Goal: Task Accomplishment & Management: Manage account settings

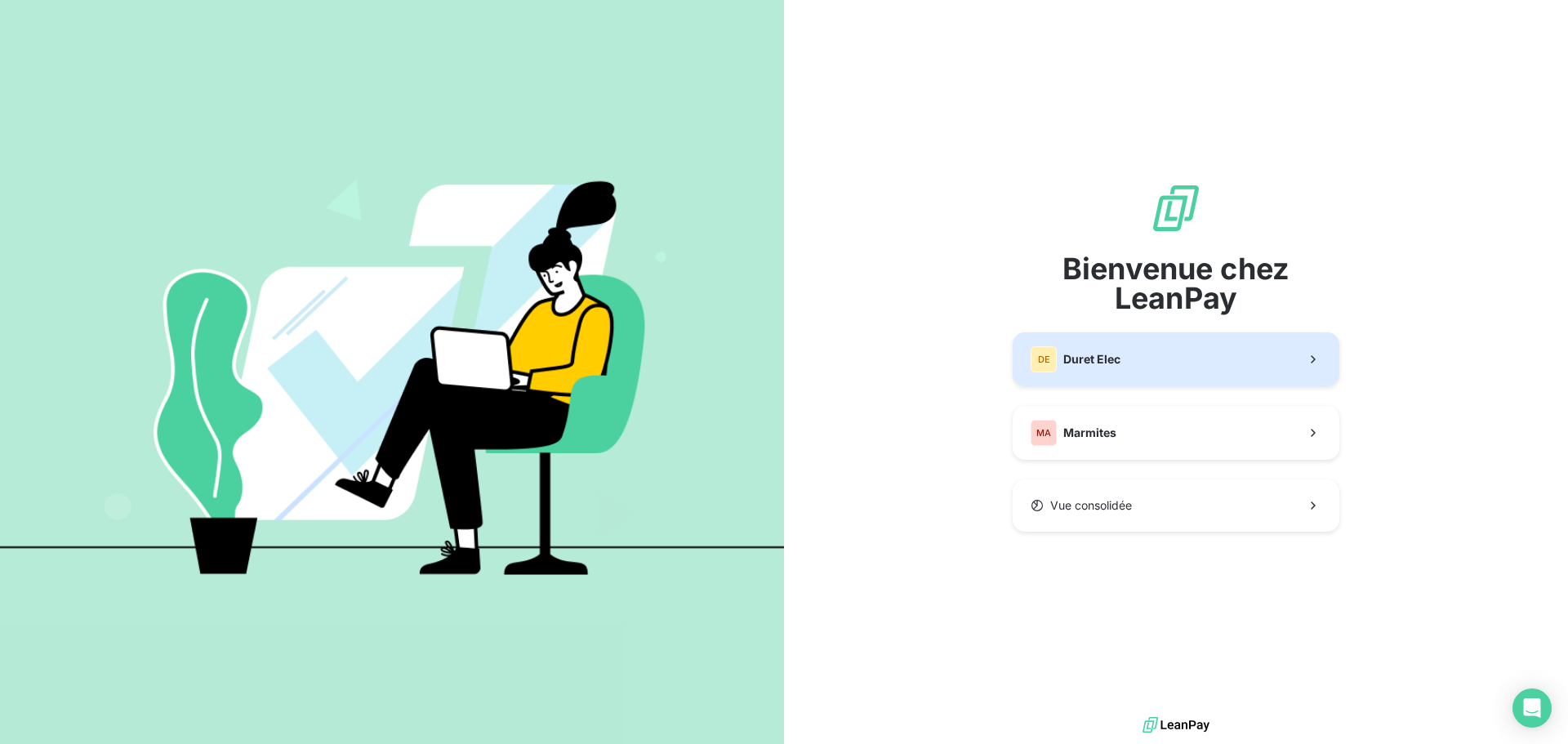
click at [1283, 352] on button "DE Duret Elec" at bounding box center [1176, 358] width 326 height 54
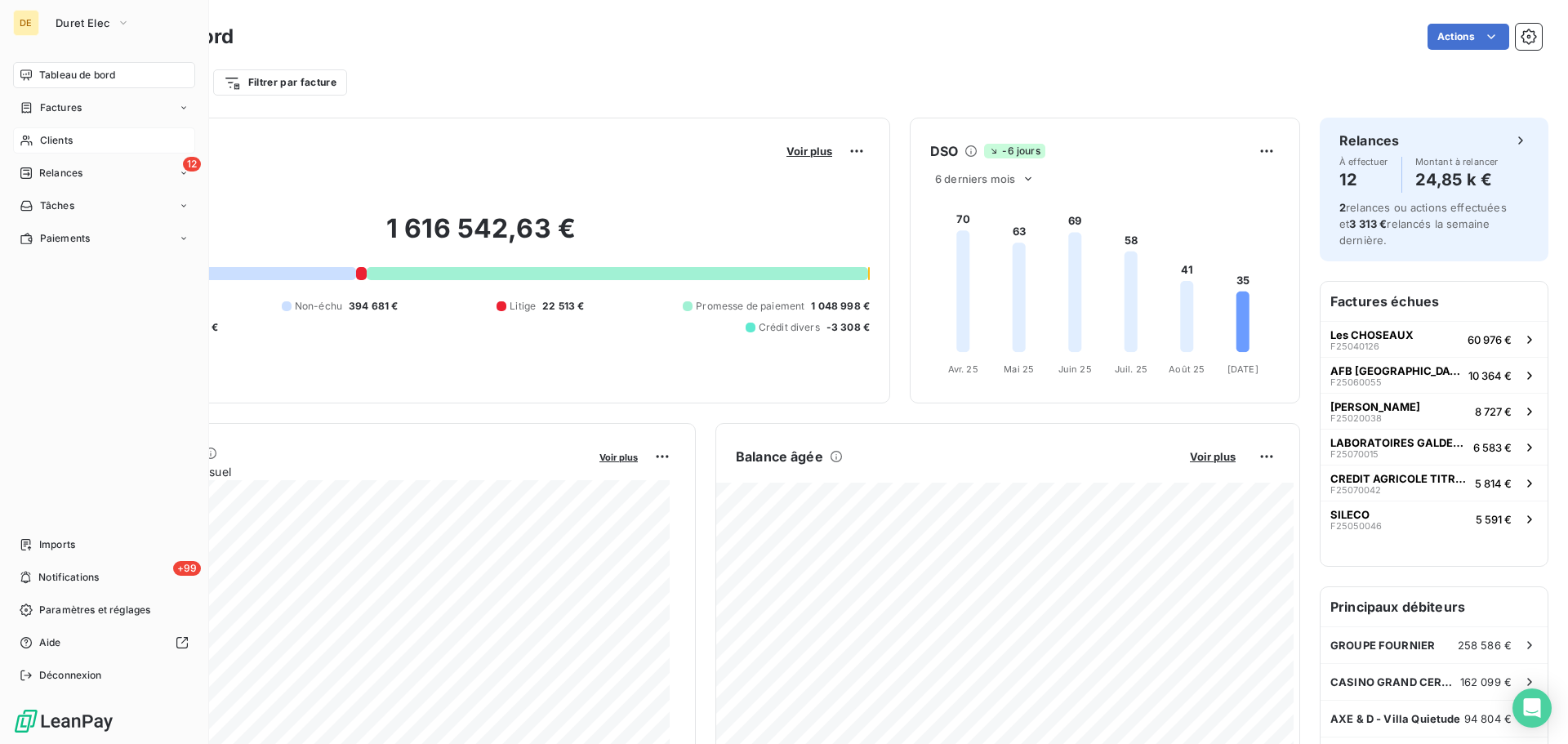
click at [54, 137] on span "Clients" at bounding box center [57, 140] width 33 height 15
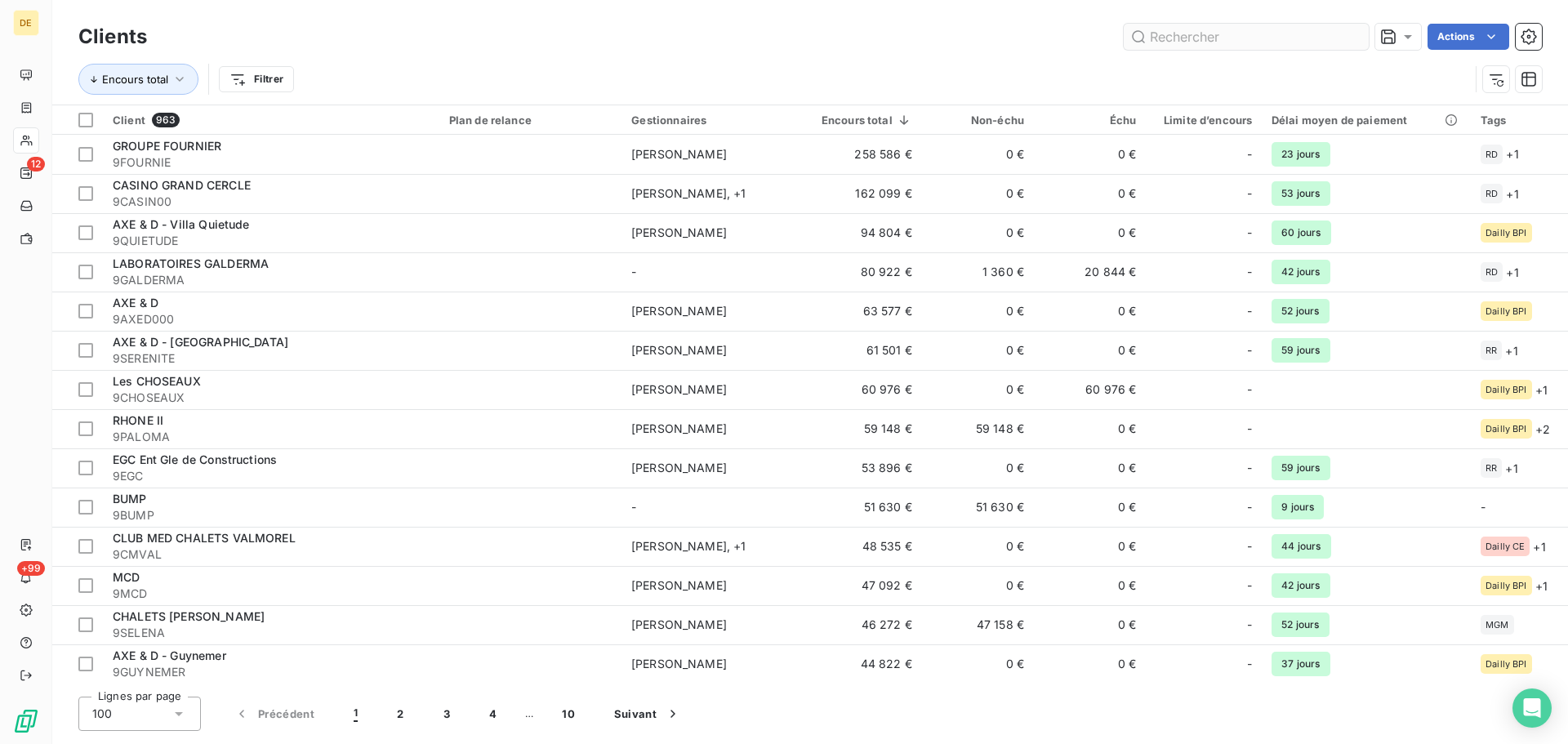
click at [1185, 32] on input "text" at bounding box center [1246, 37] width 245 height 26
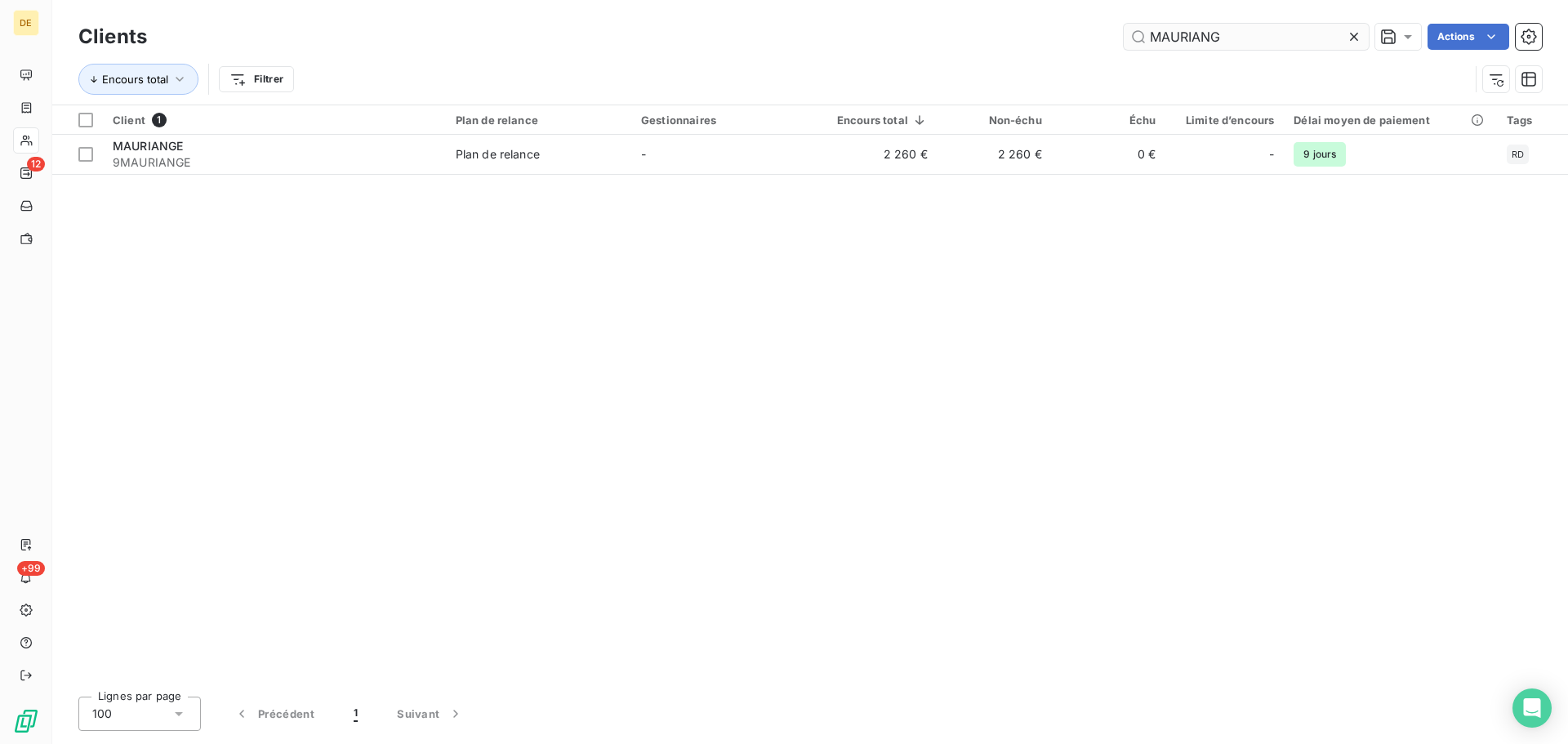
type input "MAURIANG"
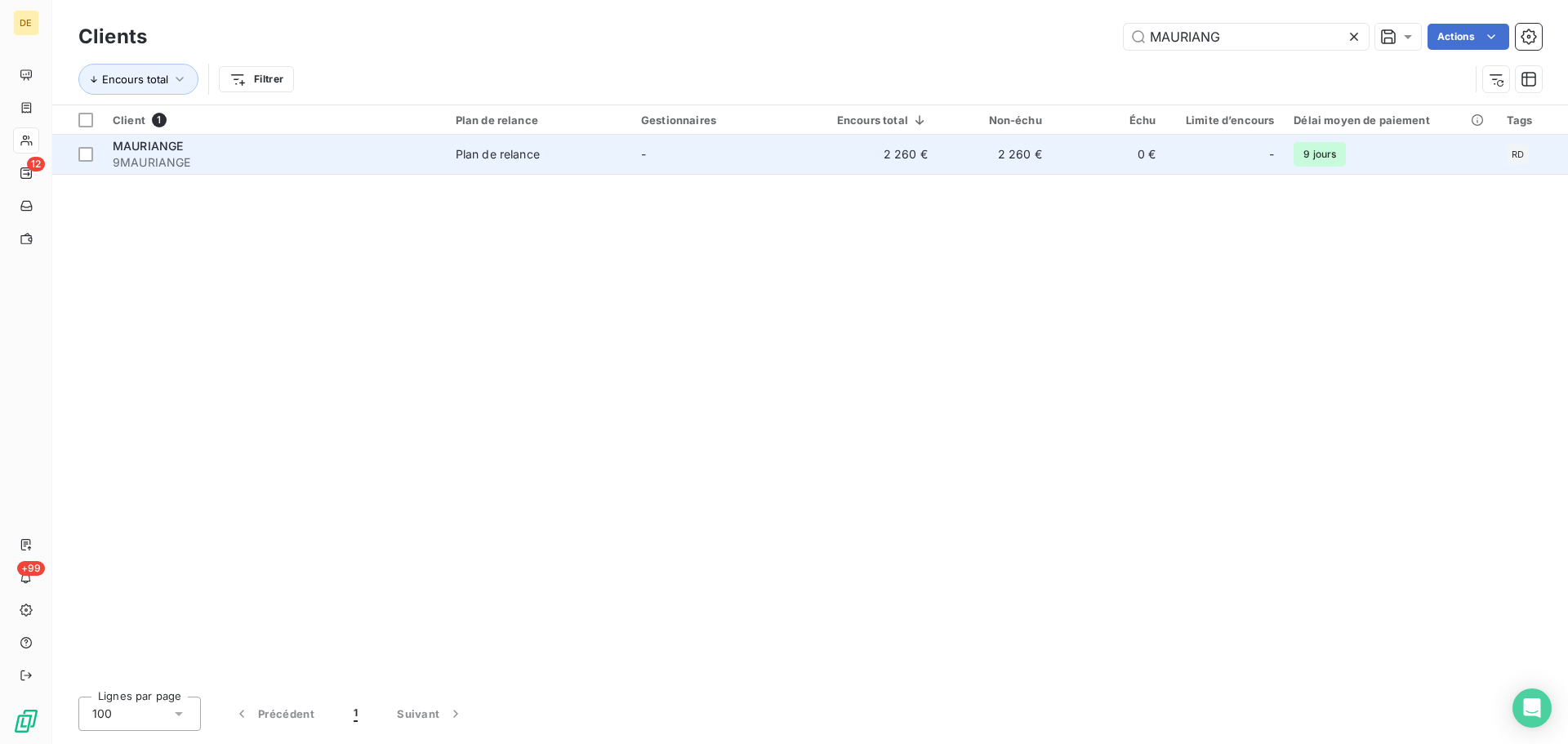
click at [1082, 161] on td "0 €" at bounding box center [1109, 154] width 115 height 40
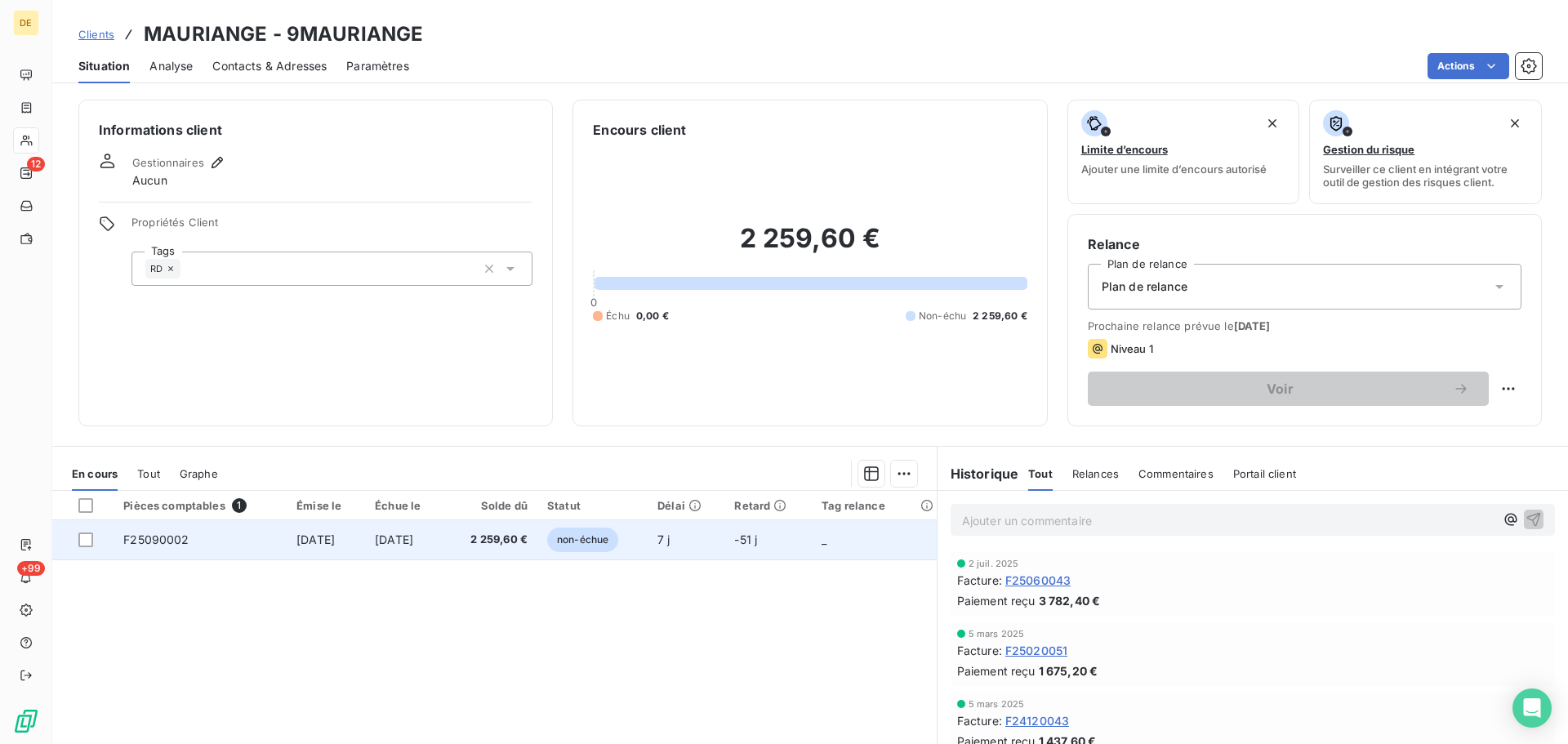
click at [686, 541] on td "7 j" at bounding box center [686, 540] width 77 height 40
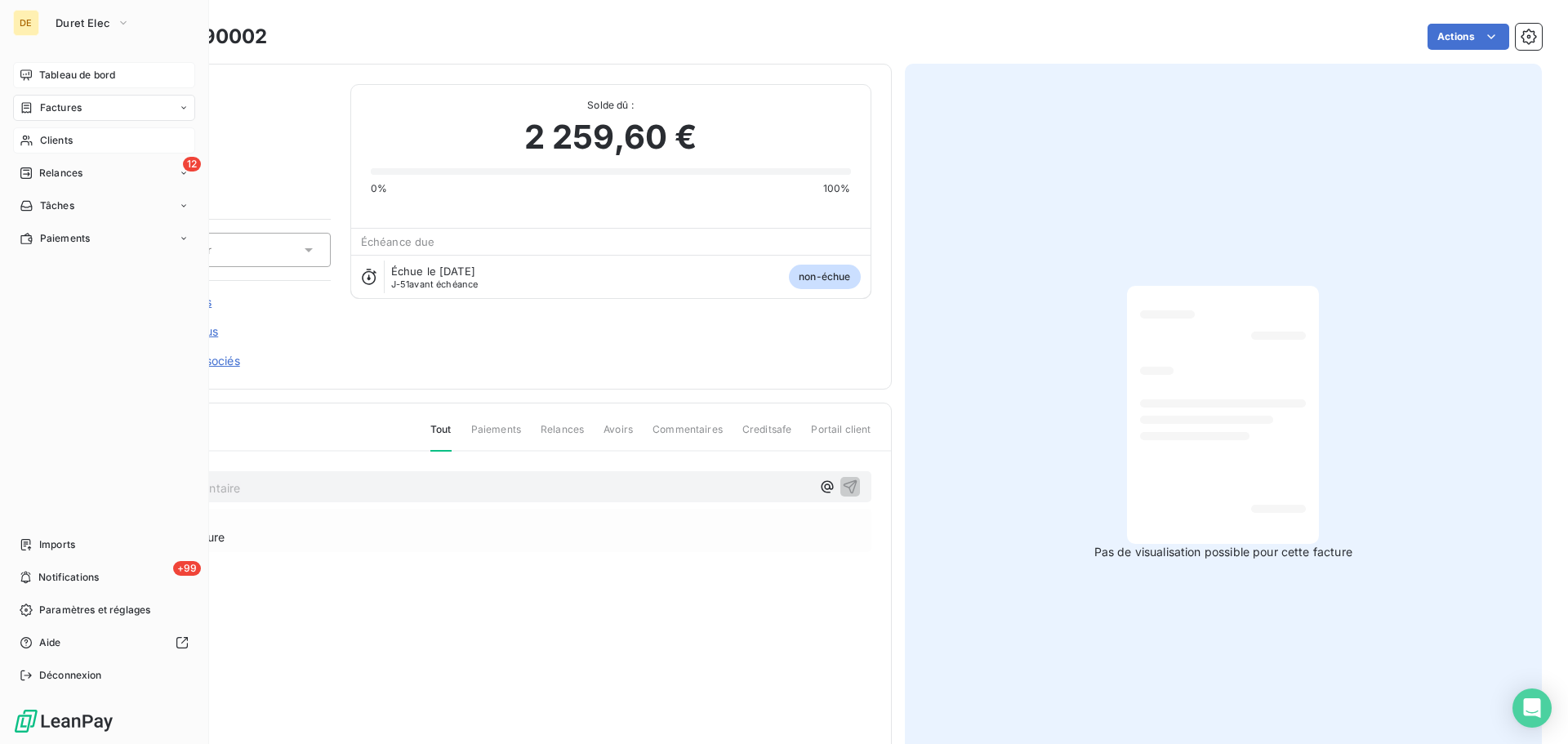
click at [92, 77] on span "Tableau de bord" at bounding box center [77, 75] width 76 height 15
